Goal: Transaction & Acquisition: Purchase product/service

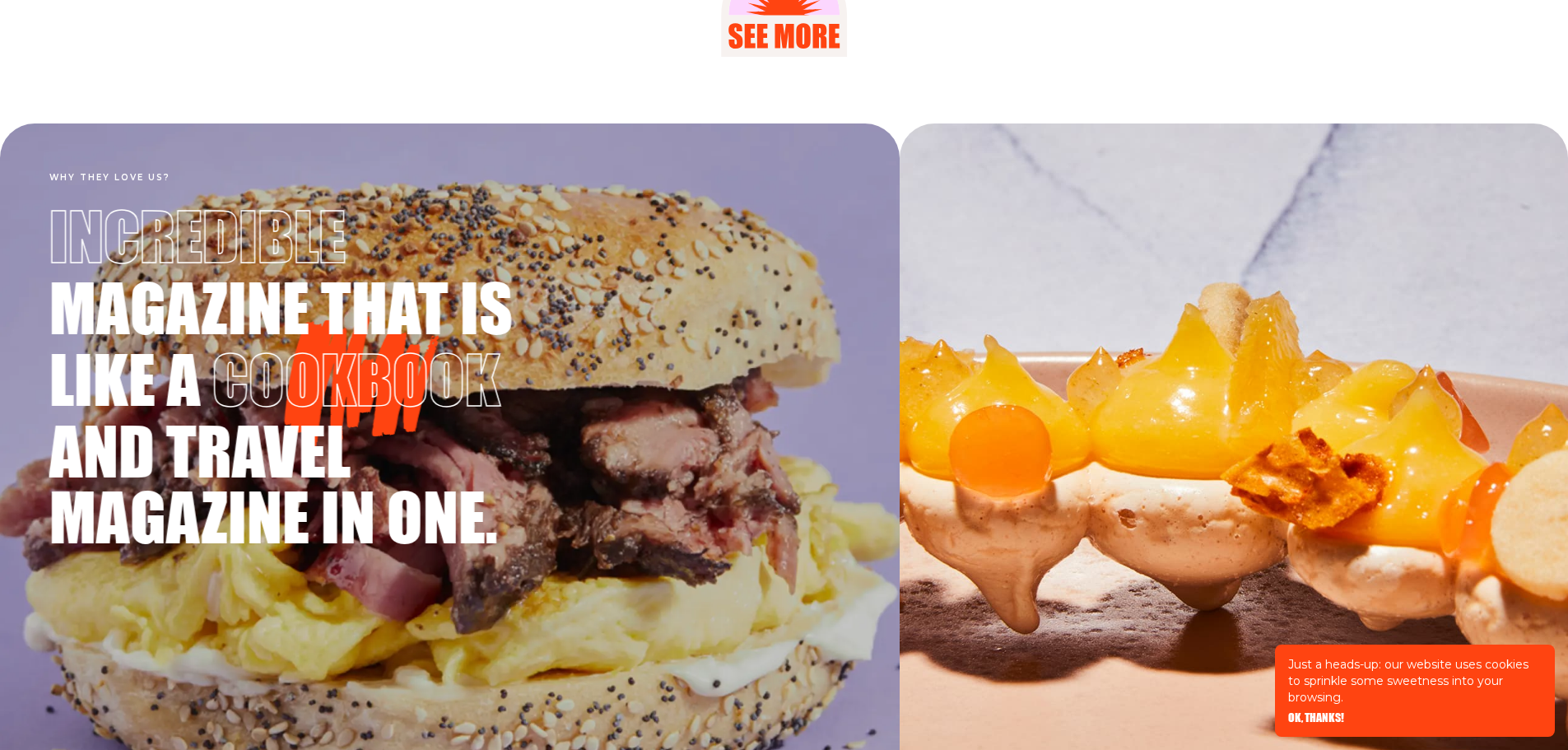
scroll to position [3135, 0]
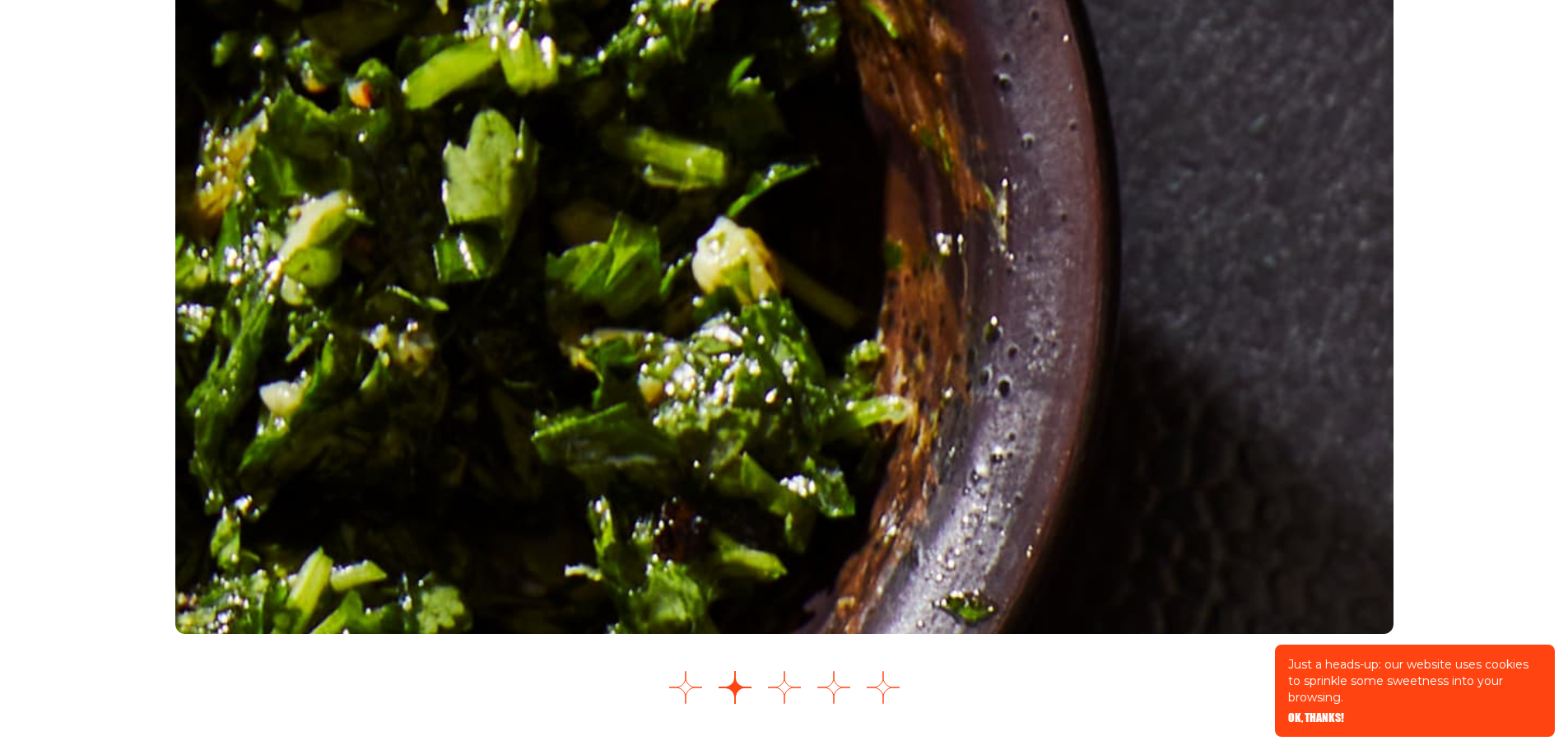
scroll to position [2552, 0]
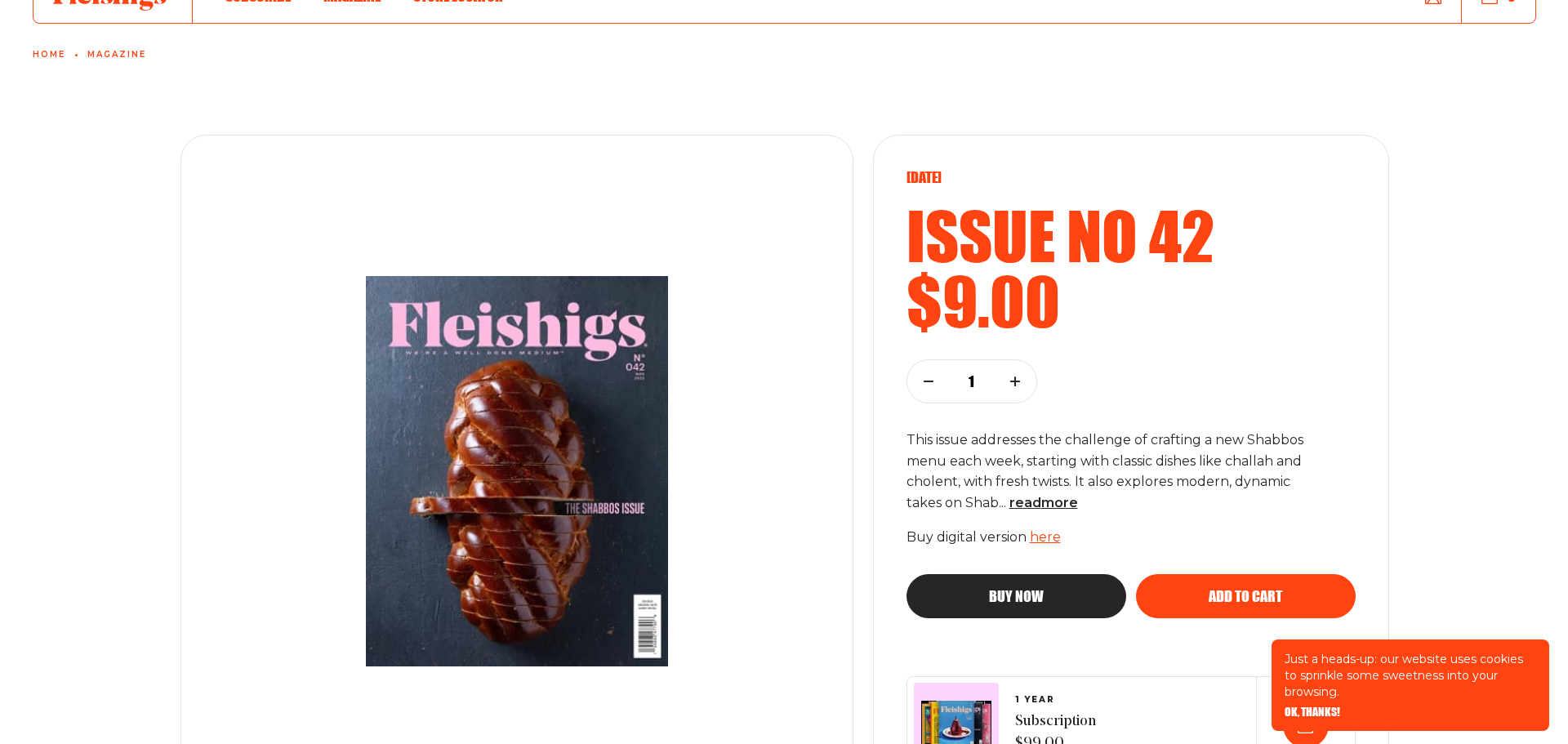
scroll to position [244, 0]
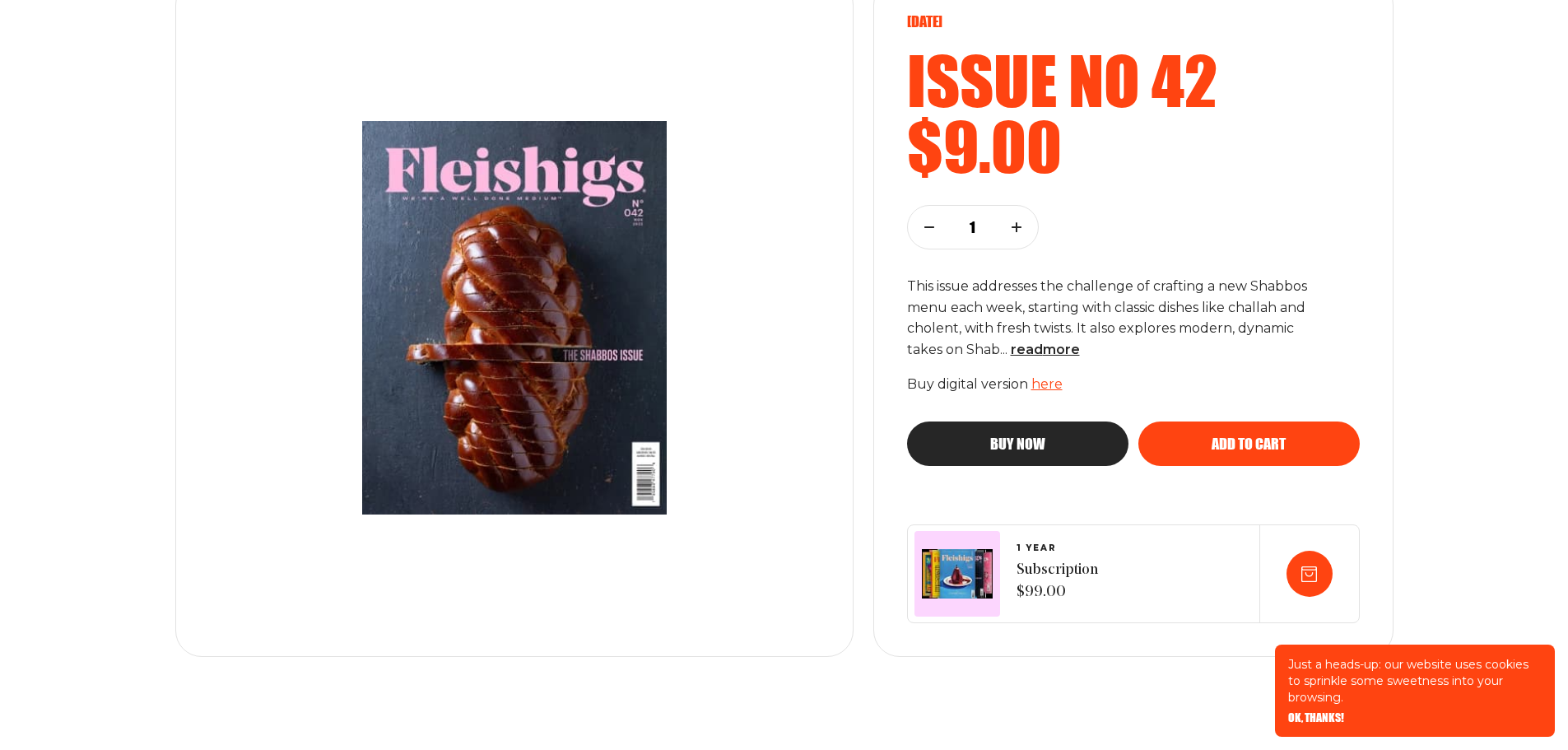
click at [1020, 211] on button "button" at bounding box center [1017, 227] width 43 height 43
click at [1022, 222] on button "button" at bounding box center [1017, 227] width 43 height 43
click at [1099, 447] on button "Buy now" at bounding box center [1018, 444] width 221 height 44
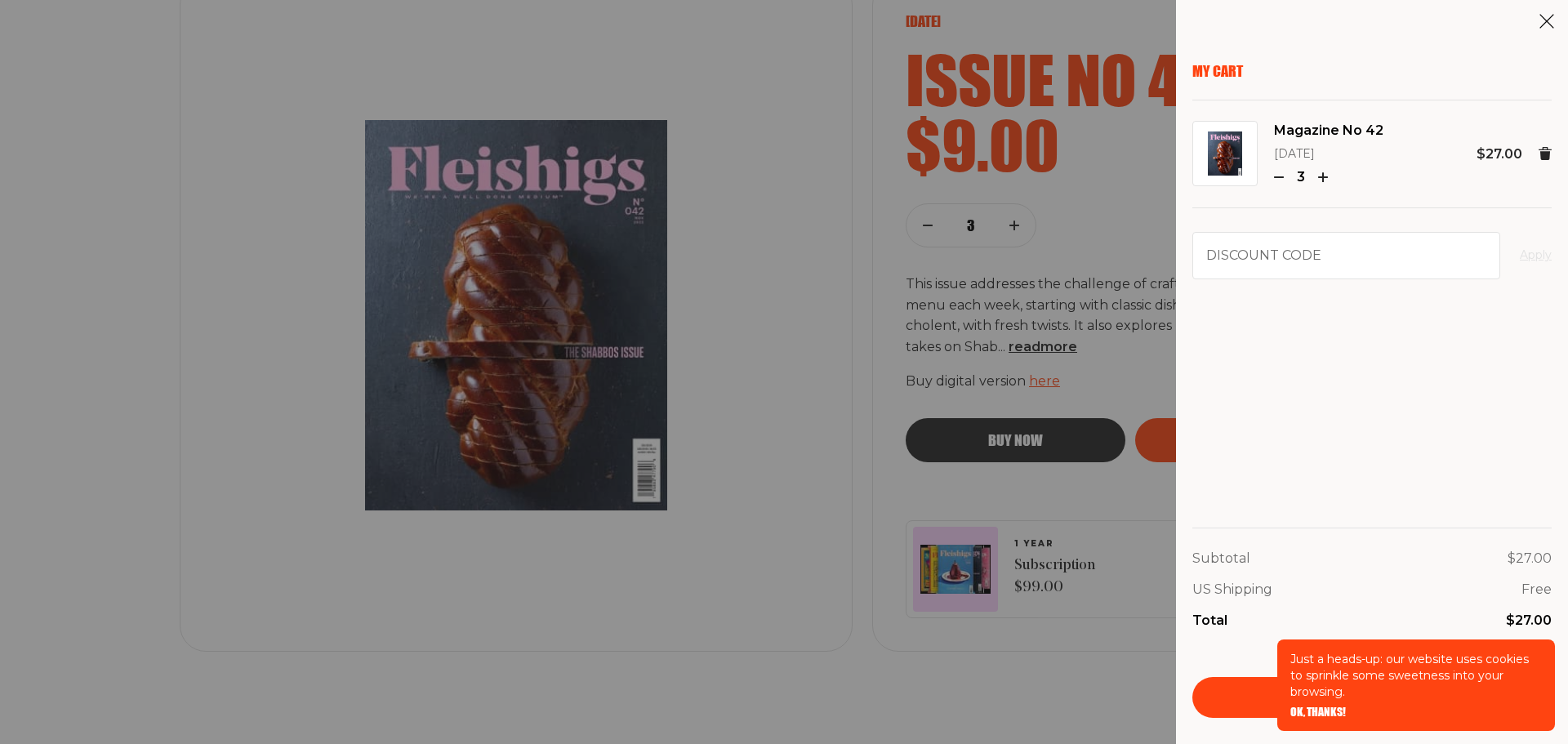
click at [1251, 695] on link "Checkout" at bounding box center [1371, 697] width 360 height 41
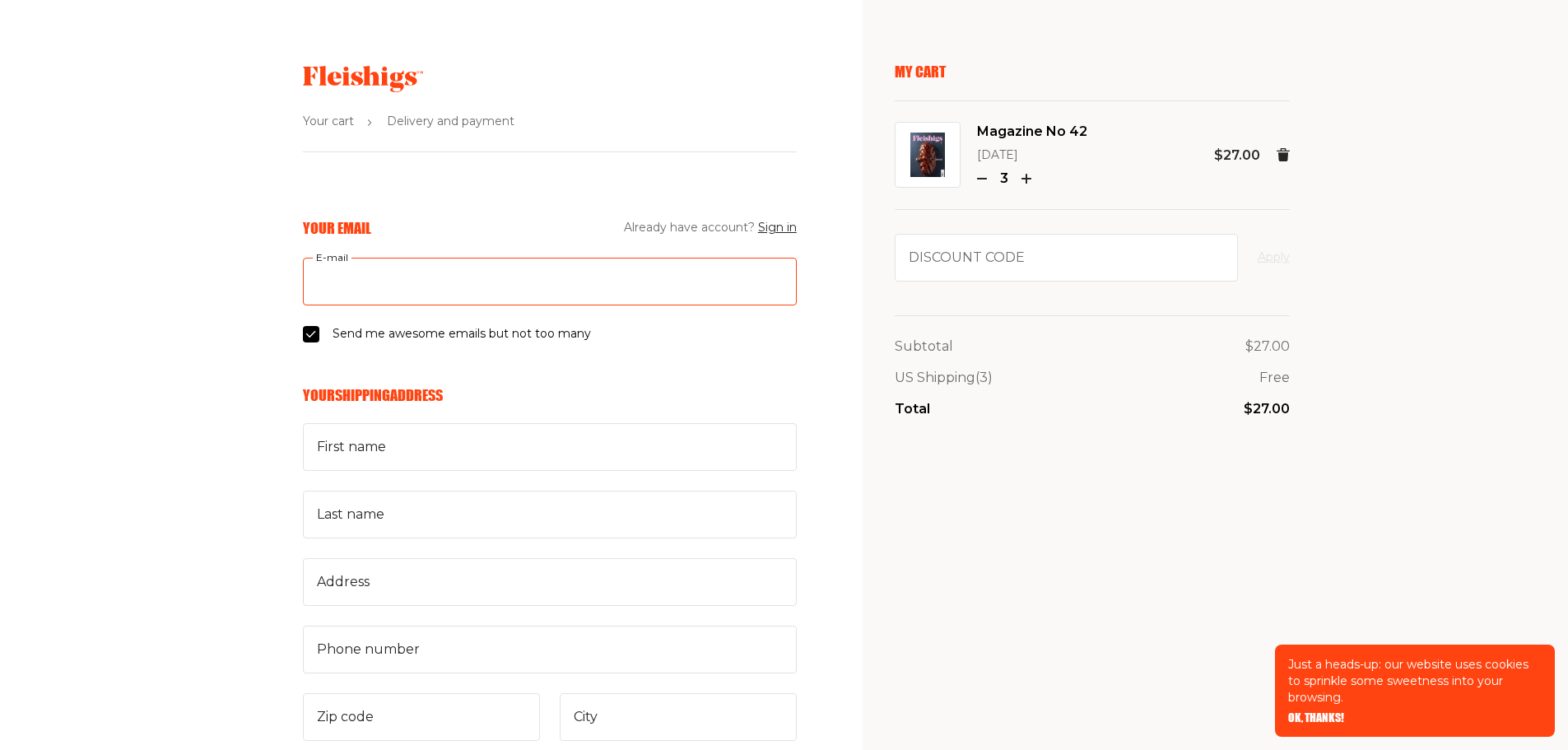
click at [435, 285] on input "E-mail" at bounding box center [549, 281] width 494 height 47
type input "chayamushkaa@gmail.com"
type input "Chaya"
type input "Wilmowsky"
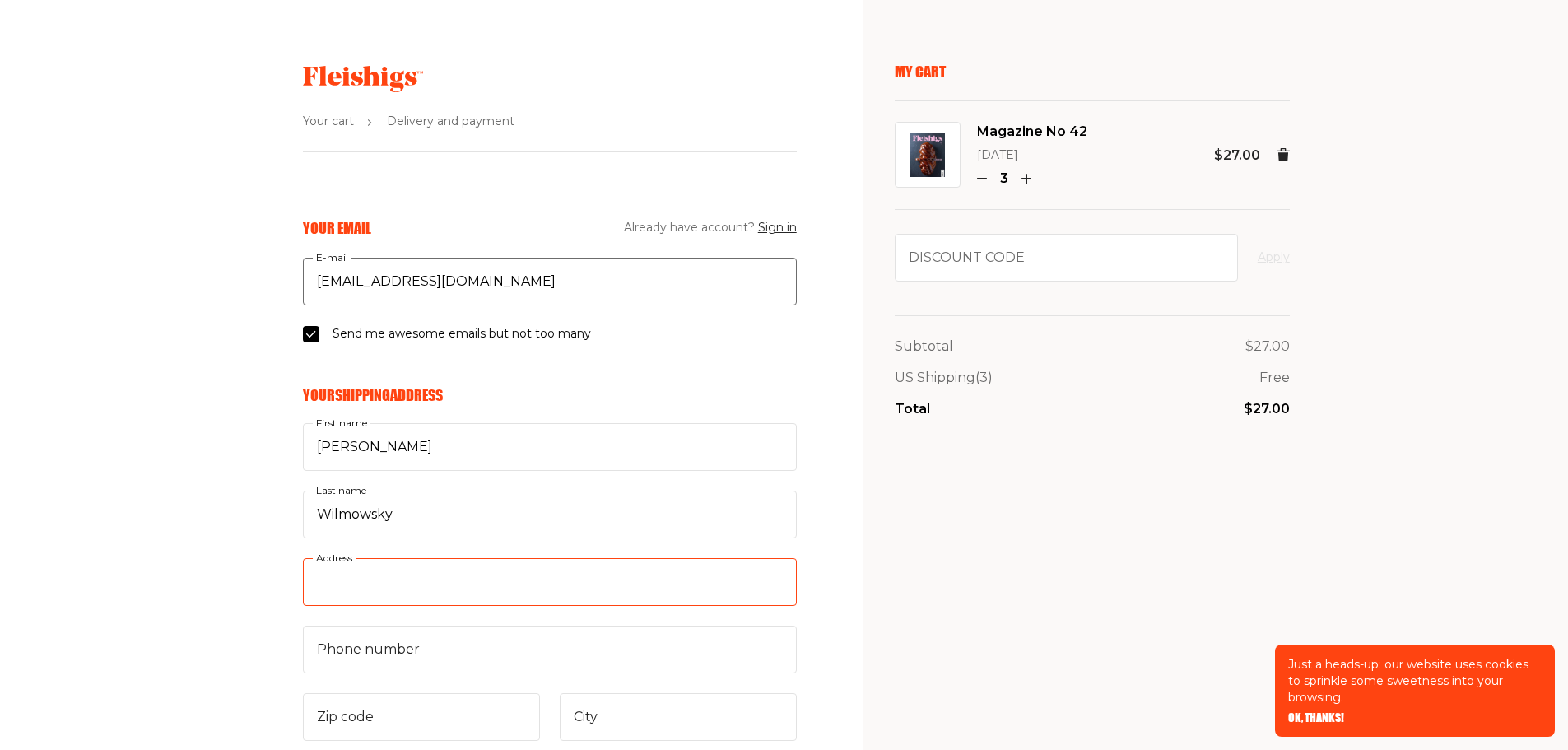
type input "225 James St"
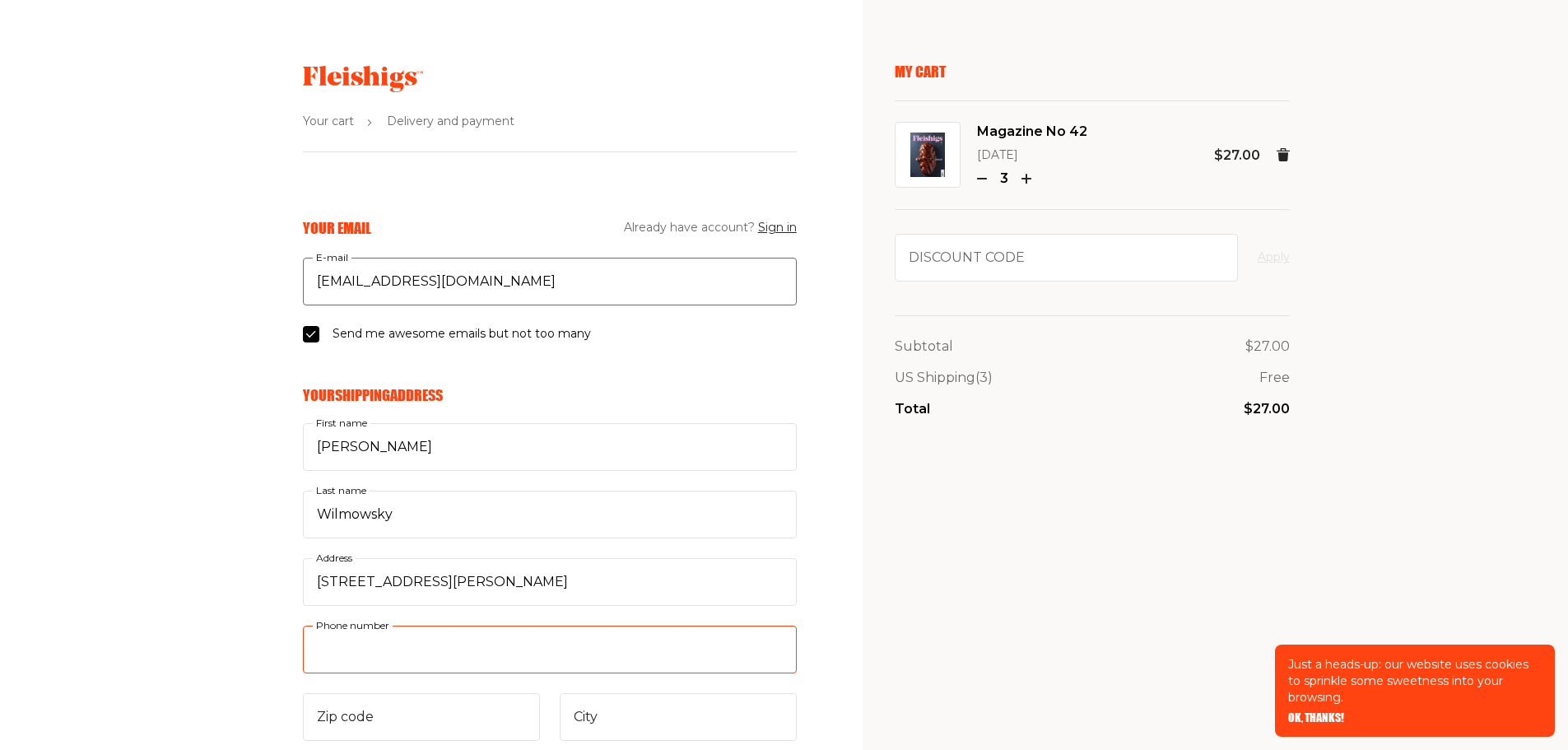
type input "8434242625"
type input "18704-5219"
type input "Kingston"
select select "US"
select select "Pennsylvania"
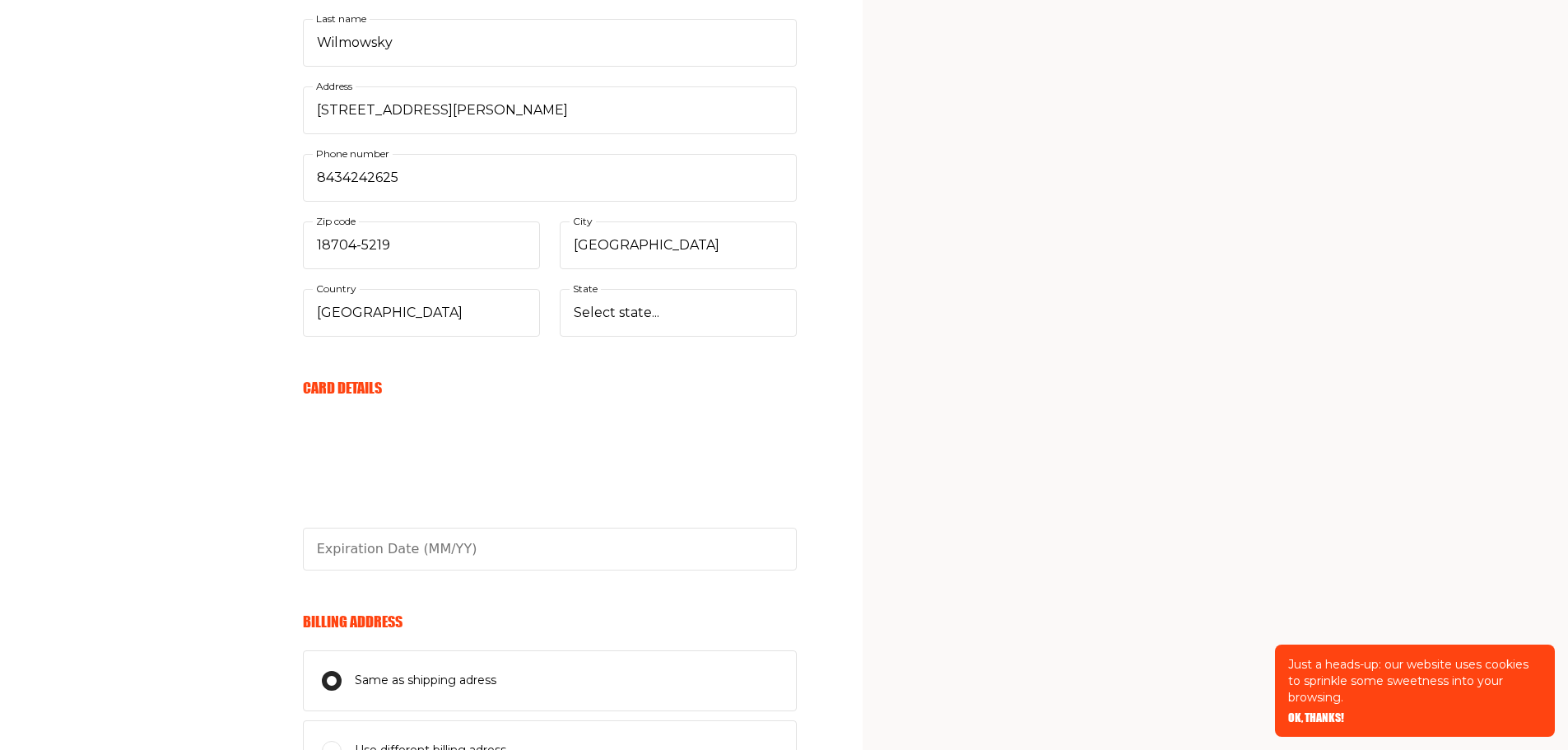
scroll to position [494, 0]
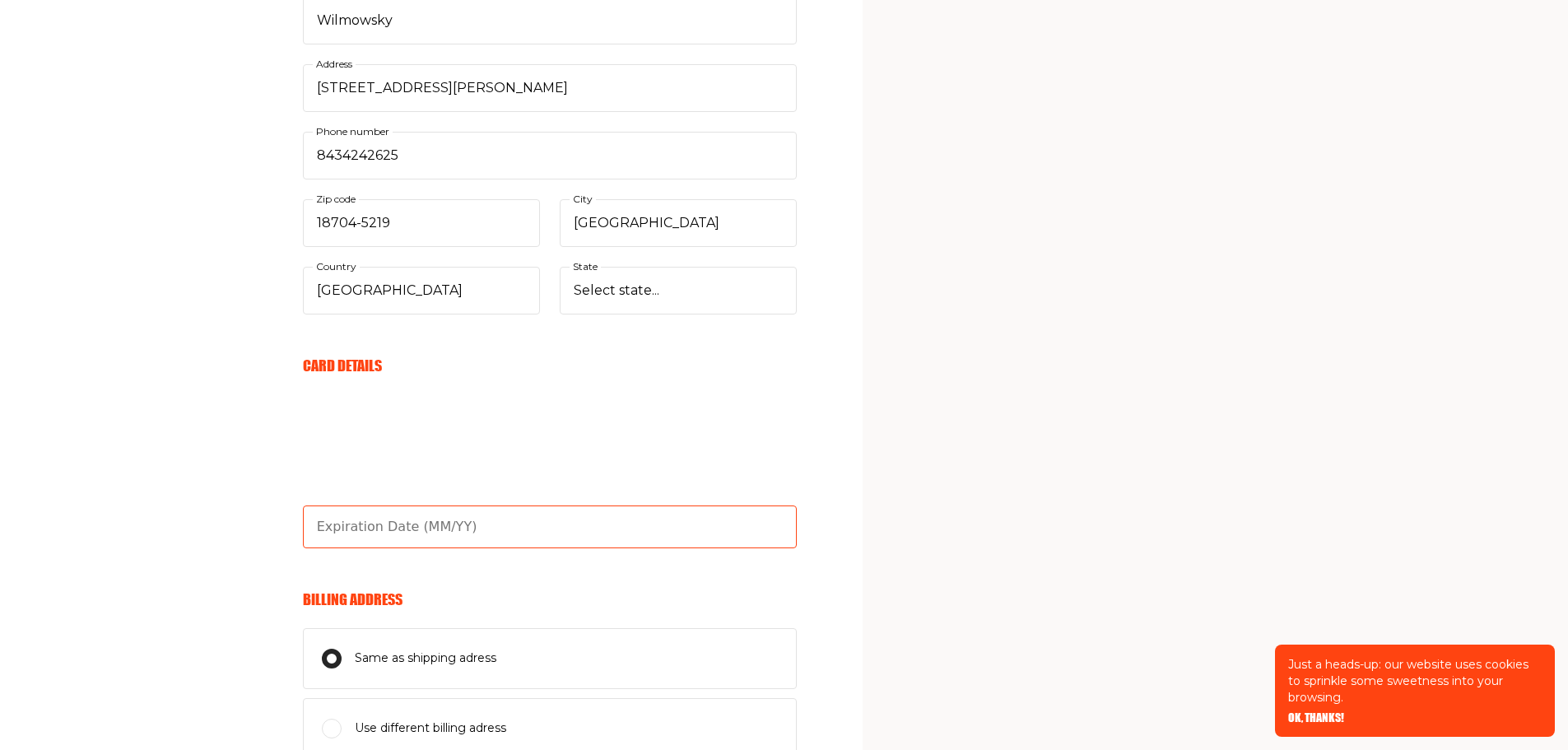
type input "02/26"
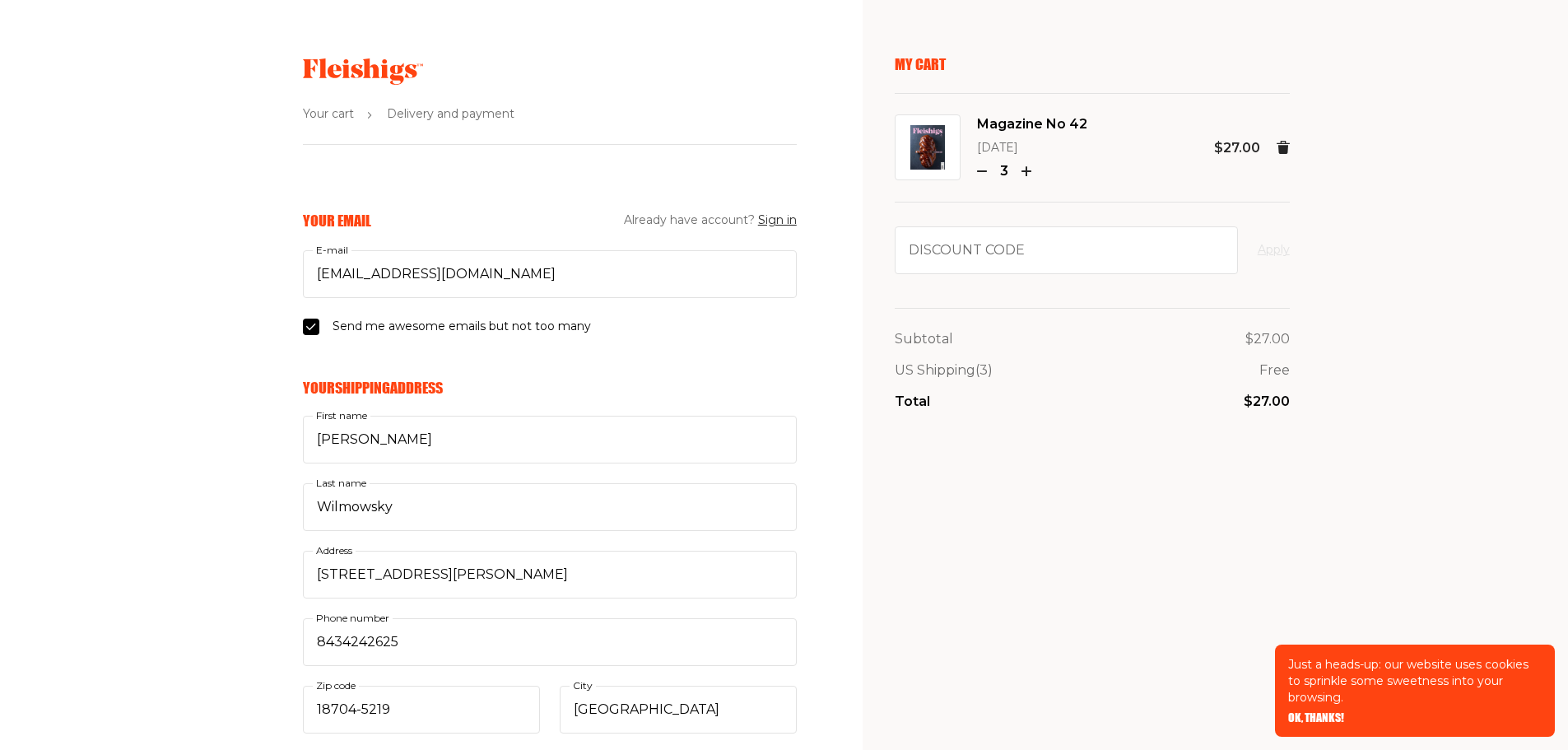
scroll to position [0, 0]
